Goal: Task Accomplishment & Management: Manage account settings

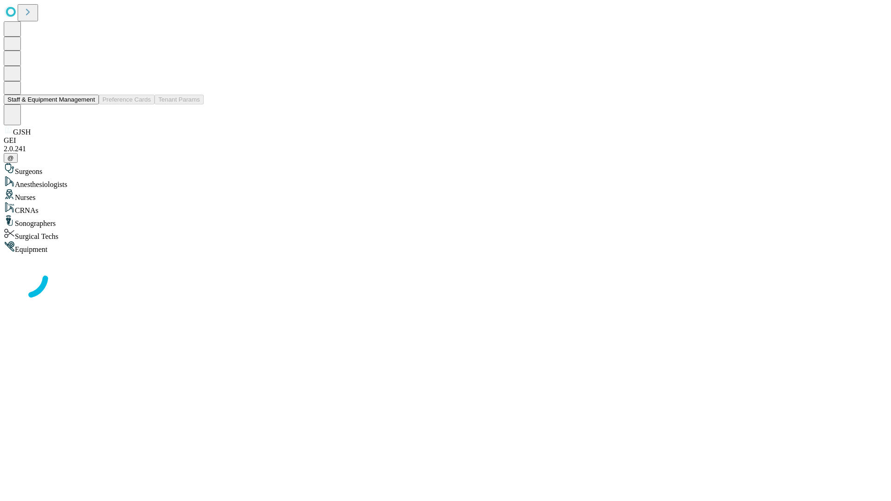
click at [89, 104] on button "Staff & Equipment Management" at bounding box center [51, 100] width 95 height 10
